Goal: Find specific page/section: Find specific page/section

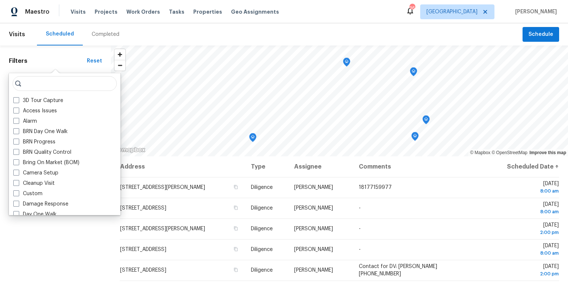
scroll to position [39, 0]
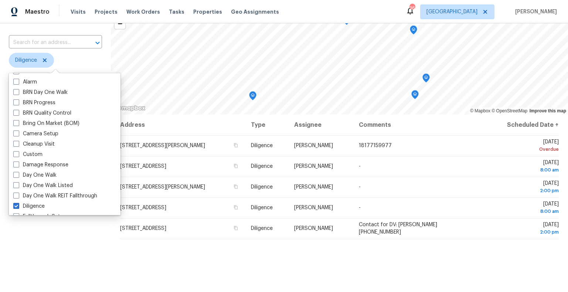
click at [78, 254] on div "Filters Reset ​ Diligence Assignee Scheduled Date" at bounding box center [55, 176] width 111 height 344
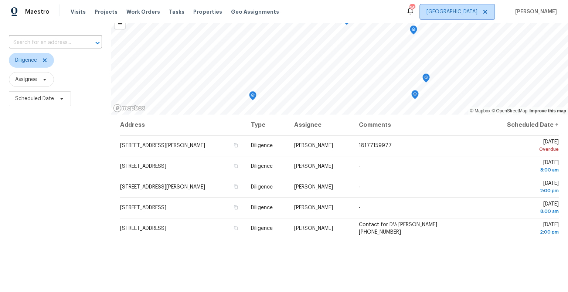
click at [477, 15] on span "[GEOGRAPHIC_DATA]" at bounding box center [451, 11] width 51 height 7
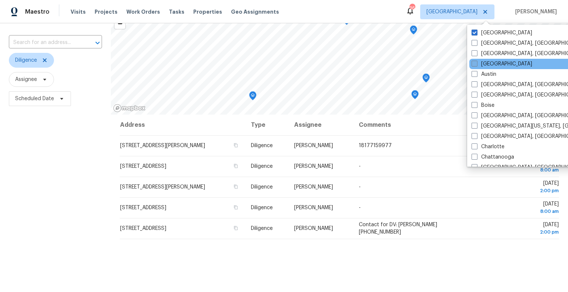
click at [476, 62] on span at bounding box center [474, 64] width 6 height 6
click at [476, 62] on input "[GEOGRAPHIC_DATA]" at bounding box center [473, 62] width 5 height 5
checkbox input "true"
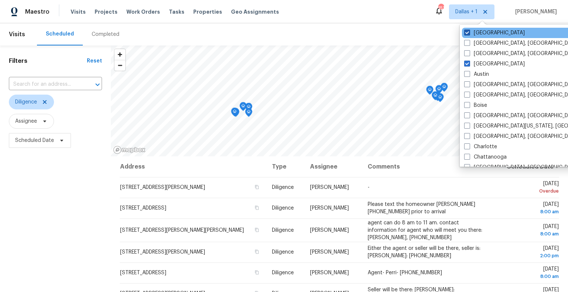
click at [468, 33] on span at bounding box center [467, 33] width 6 height 6
click at [468, 33] on input "[GEOGRAPHIC_DATA]" at bounding box center [466, 31] width 5 height 5
checkbox input "false"
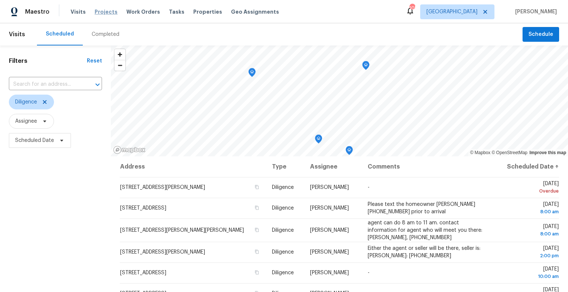
click at [109, 13] on span "Projects" at bounding box center [106, 11] width 23 height 7
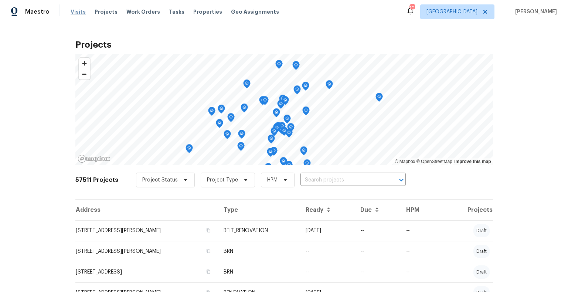
click at [81, 14] on span "Visits" at bounding box center [78, 11] width 15 height 7
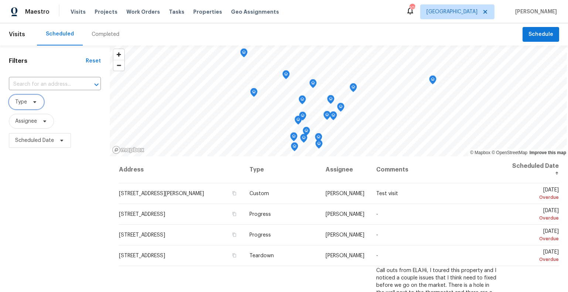
click at [31, 104] on span at bounding box center [34, 102] width 8 height 6
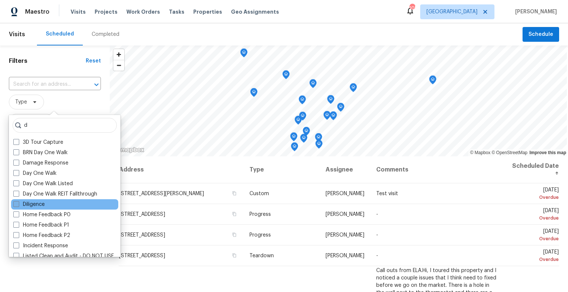
type input "d"
click at [28, 204] on label "Diligence" at bounding box center [28, 204] width 31 height 7
click at [18, 204] on input "Diligence" at bounding box center [15, 203] width 5 height 5
checkbox input "true"
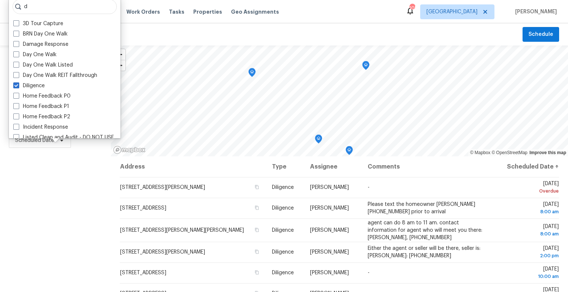
click at [38, 202] on div "Filters Reset ​ Diligence Assignee Scheduled Date" at bounding box center [55, 217] width 111 height 344
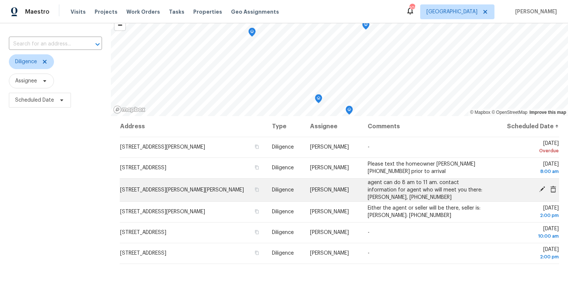
scroll to position [42, 0]
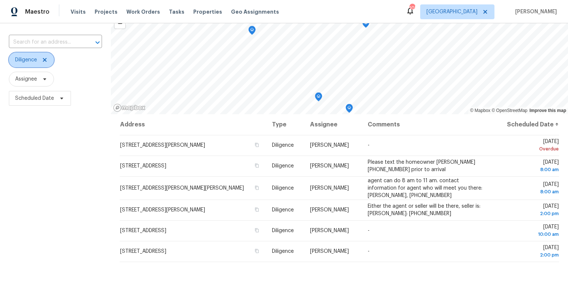
click at [35, 60] on span "Diligence" at bounding box center [26, 59] width 22 height 7
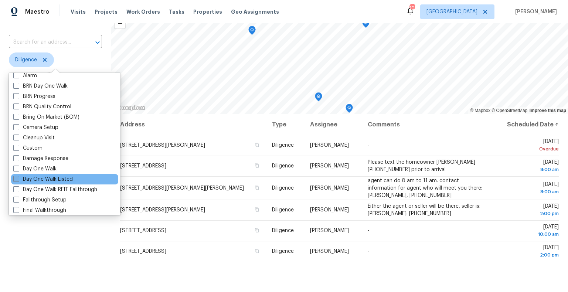
scroll to position [73, 0]
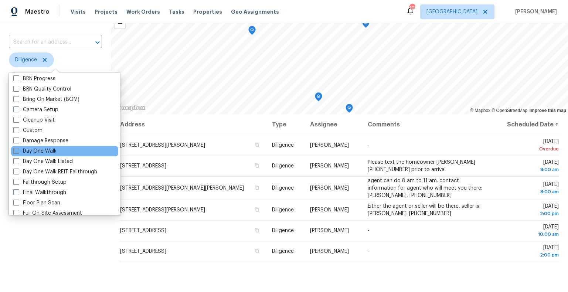
click at [15, 150] on span at bounding box center [16, 151] width 6 height 6
click at [15, 150] on input "Day One Walk" at bounding box center [15, 149] width 5 height 5
checkbox input "true"
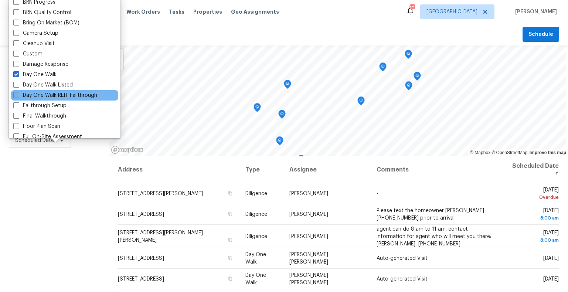
click at [15, 93] on span at bounding box center [16, 95] width 6 height 6
click at [15, 93] on input "Day One Walk REIT Fallthrough" at bounding box center [15, 94] width 5 height 5
checkbox input "true"
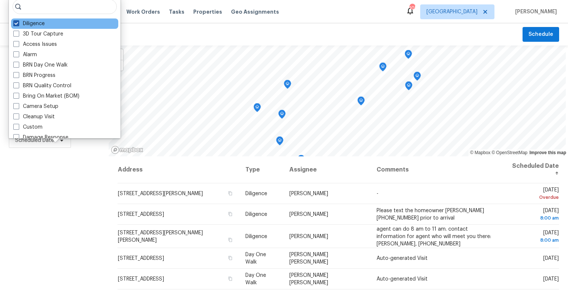
click at [16, 21] on span at bounding box center [16, 23] width 6 height 6
click at [16, 21] on input "Diligence" at bounding box center [15, 22] width 5 height 5
checkbox input "false"
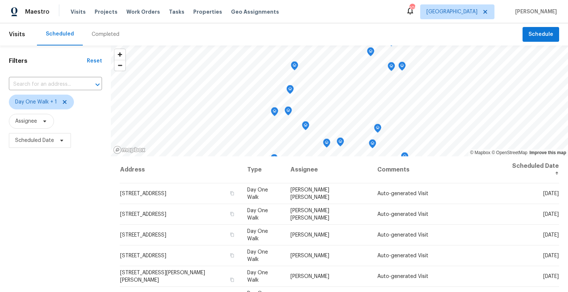
click at [92, 204] on div "Filters Reset ​ Day One Walk + 1 Assignee Scheduled Date" at bounding box center [55, 217] width 111 height 344
click at [47, 121] on icon at bounding box center [45, 121] width 6 height 6
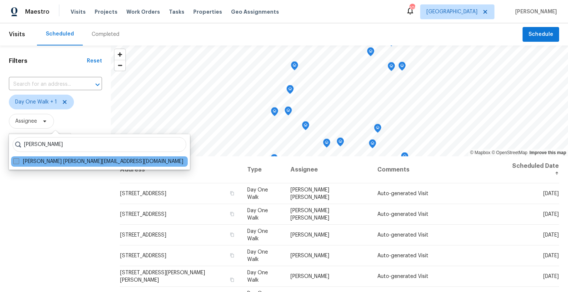
type input "[PERSON_NAME]"
click at [16, 160] on span at bounding box center [16, 161] width 6 height 6
click at [16, 160] on input "[PERSON_NAME] [PERSON_NAME][EMAIL_ADDRESS][DOMAIN_NAME]" at bounding box center [15, 160] width 5 height 5
checkbox input "true"
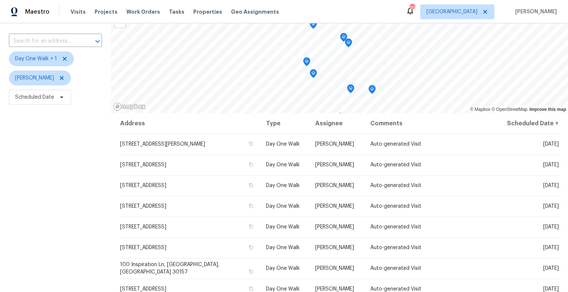
scroll to position [48, 0]
